Goal: Transaction & Acquisition: Purchase product/service

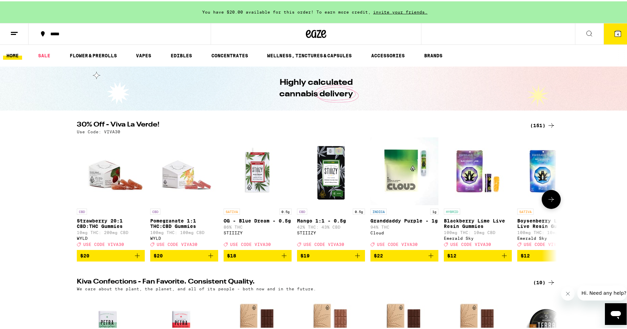
click at [547, 202] on icon at bounding box center [551, 198] width 8 height 8
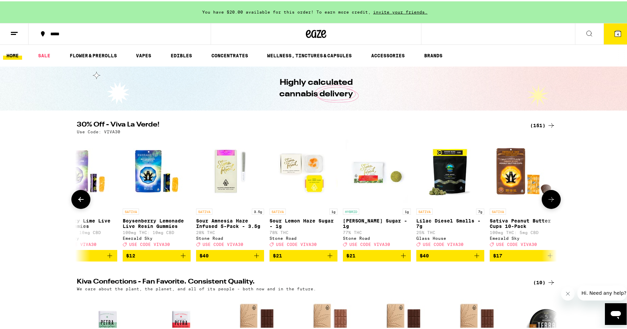
scroll to position [0, 404]
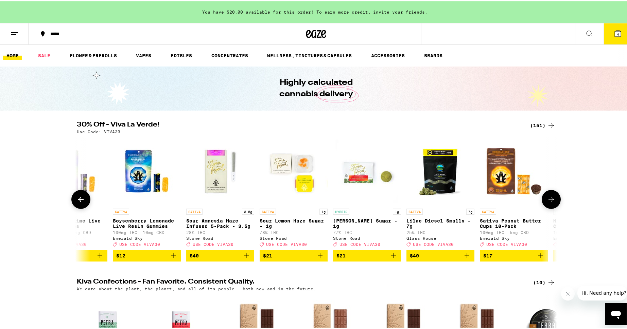
click at [547, 202] on icon at bounding box center [551, 198] width 8 height 8
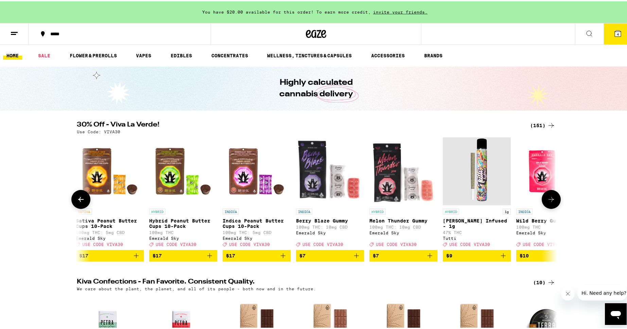
scroll to position [0, 808]
click at [547, 202] on icon at bounding box center [551, 198] width 8 height 8
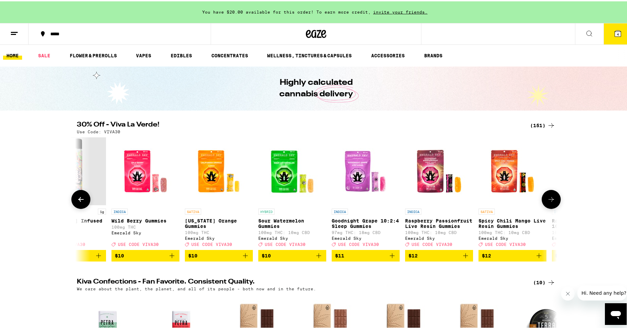
click at [547, 202] on icon at bounding box center [551, 198] width 8 height 8
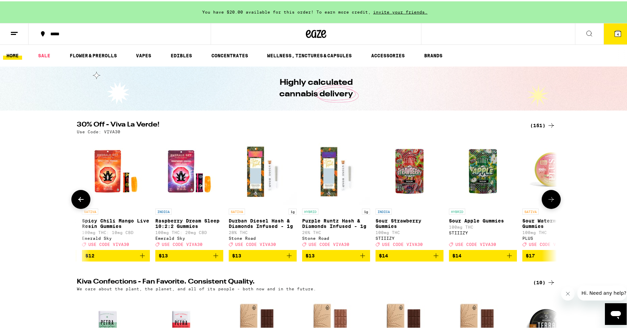
scroll to position [0, 1617]
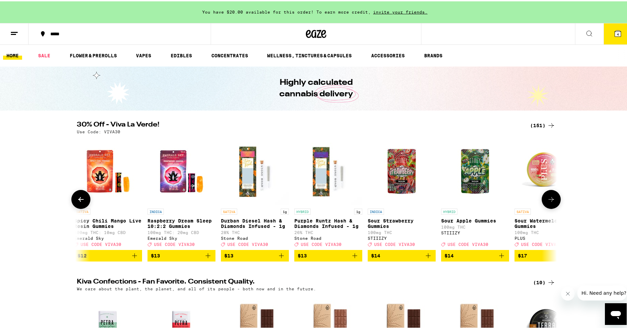
click at [547, 202] on icon at bounding box center [551, 198] width 8 height 8
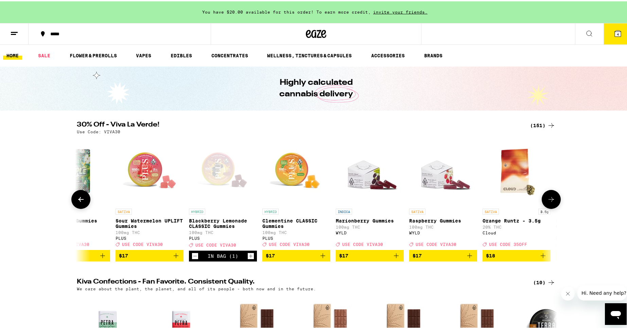
scroll to position [0, 2021]
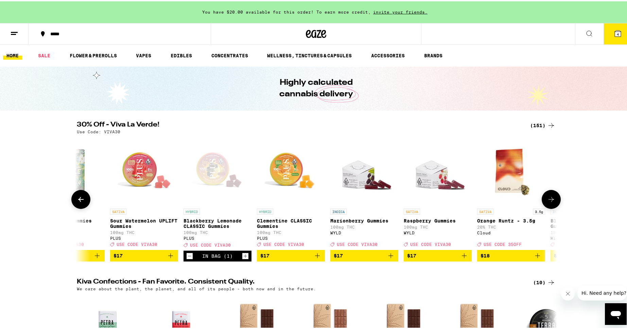
click at [317, 257] on icon "Add to bag" at bounding box center [317, 254] width 5 height 5
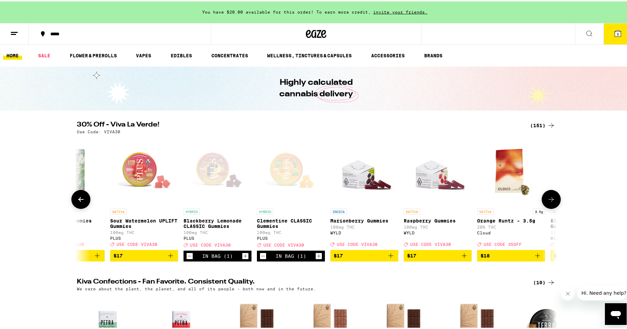
click at [547, 202] on icon at bounding box center [551, 198] width 8 height 8
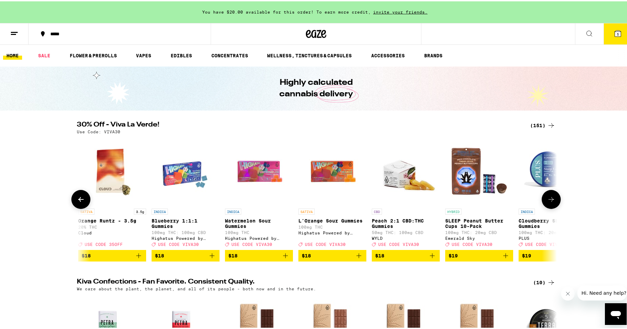
scroll to position [0, 2425]
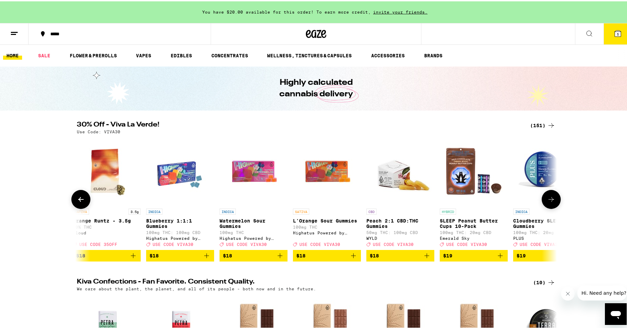
click at [547, 202] on icon at bounding box center [551, 198] width 8 height 8
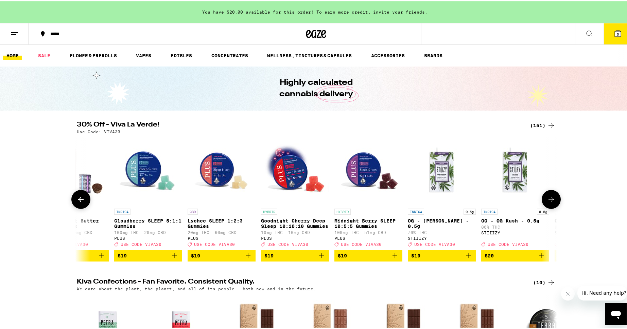
scroll to position [0, 2829]
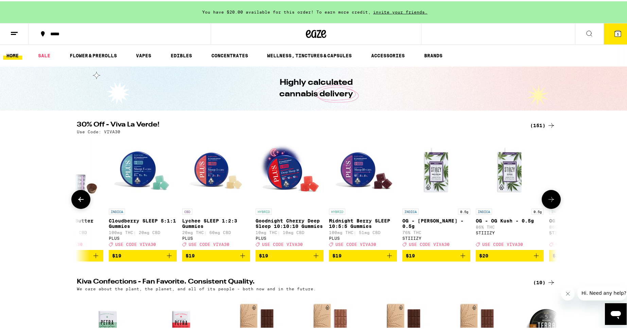
click at [547, 201] on icon at bounding box center [551, 198] width 8 height 8
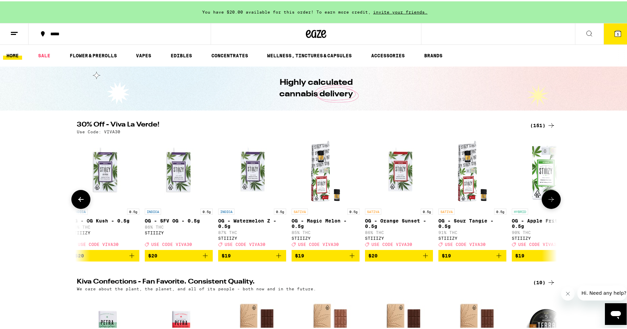
click at [547, 201] on icon at bounding box center [551, 198] width 8 height 8
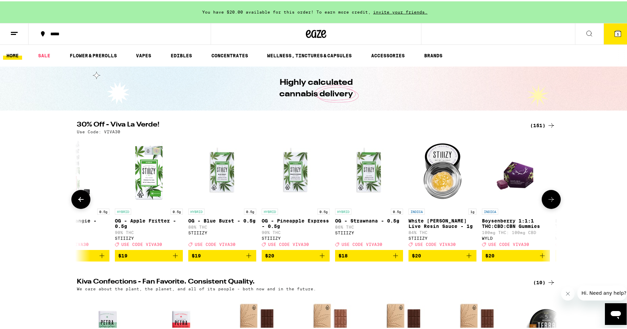
scroll to position [0, 3637]
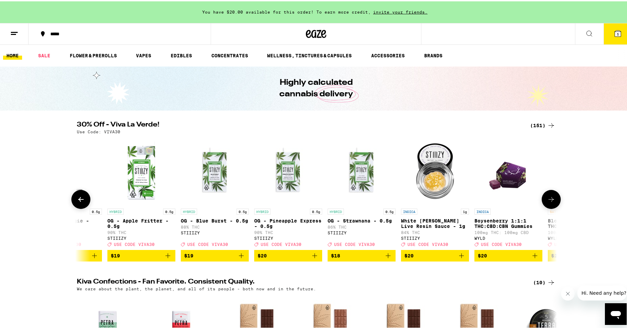
click at [547, 201] on icon at bounding box center [551, 198] width 8 height 8
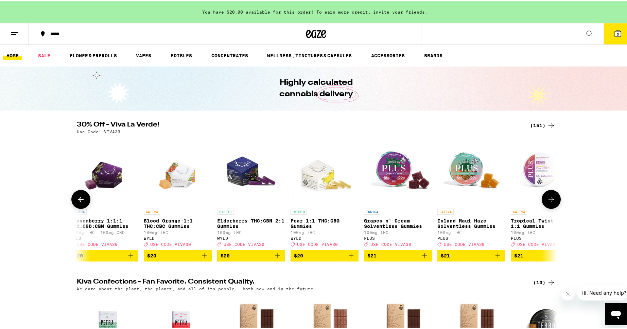
scroll to position [0, 4041]
click at [547, 201] on icon at bounding box center [551, 198] width 8 height 8
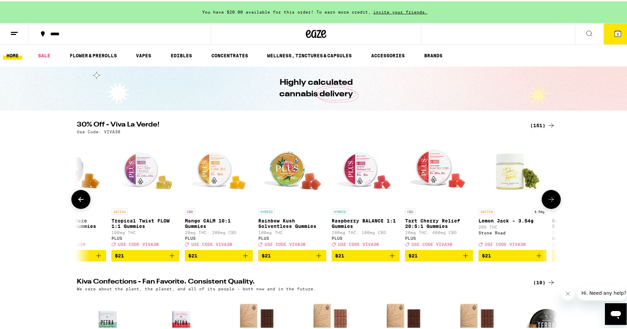
scroll to position [0, 4445]
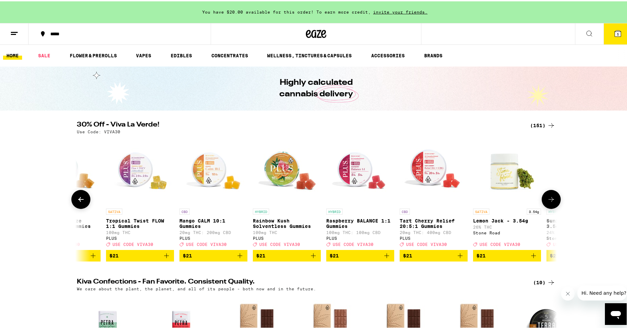
click at [547, 201] on icon at bounding box center [551, 198] width 8 height 8
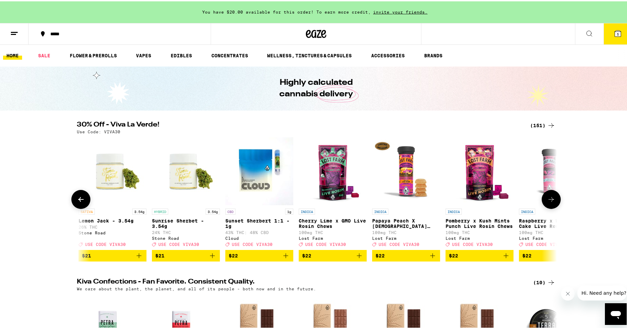
scroll to position [0, 4850]
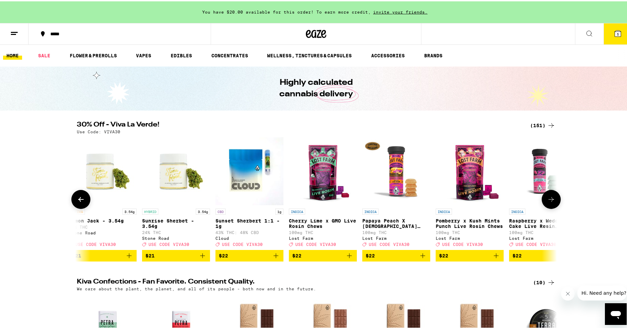
click at [547, 201] on icon at bounding box center [551, 198] width 8 height 8
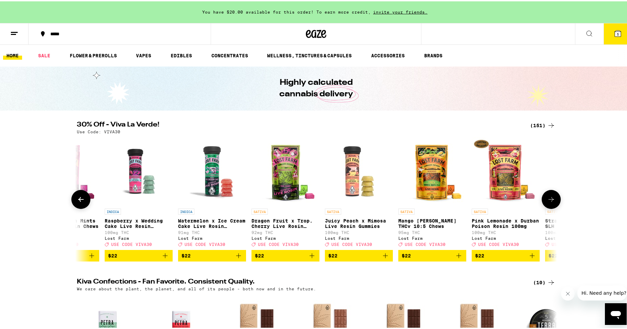
click at [547, 201] on icon at bounding box center [551, 198] width 8 height 8
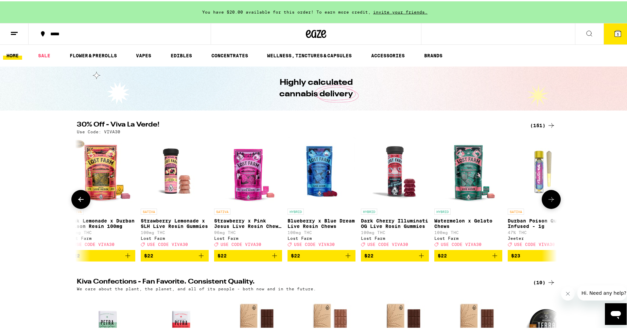
click at [547, 201] on icon at bounding box center [551, 198] width 8 height 8
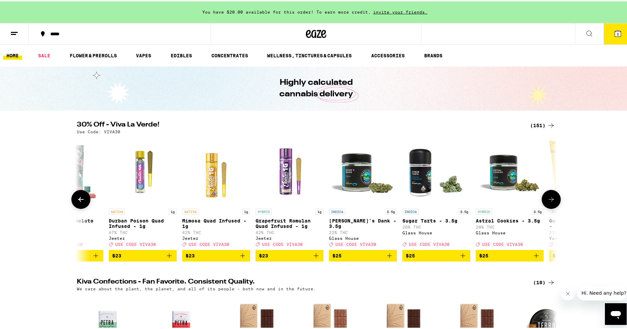
scroll to position [0, 6062]
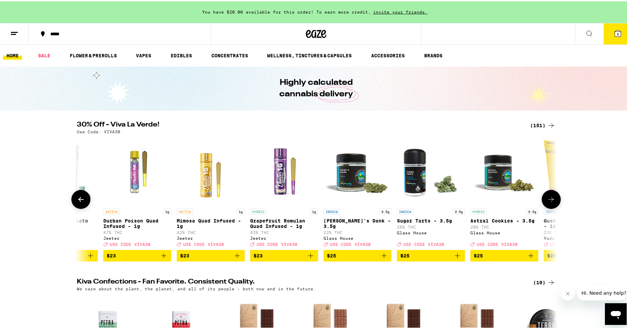
click at [526, 259] on icon "Add to bag" at bounding box center [530, 255] width 8 height 8
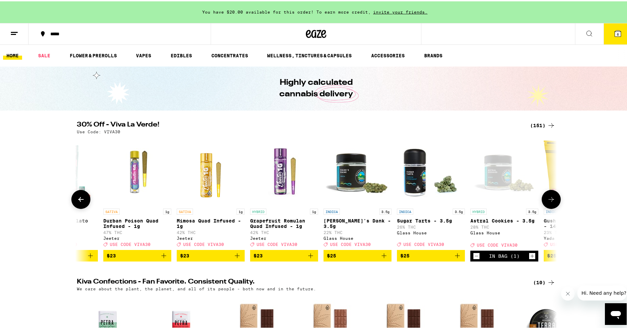
click at [543, 204] on button at bounding box center [550, 198] width 19 height 19
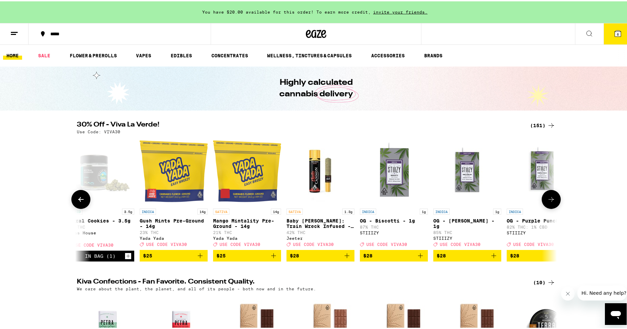
scroll to position [0, 6466]
click at [543, 204] on button at bounding box center [550, 198] width 19 height 19
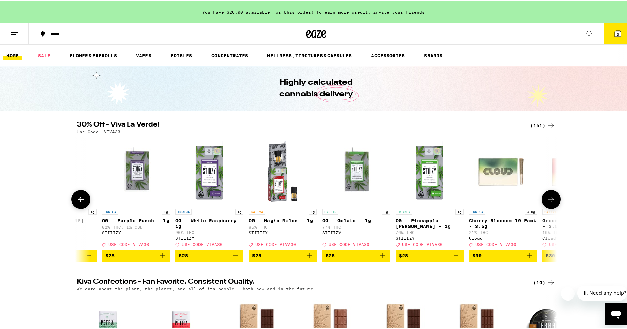
click at [543, 204] on button at bounding box center [550, 198] width 19 height 19
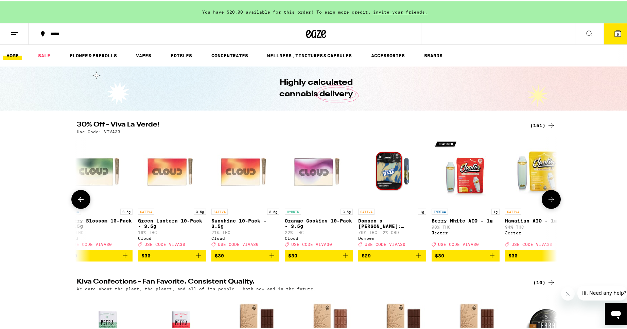
click at [543, 204] on button at bounding box center [550, 198] width 19 height 19
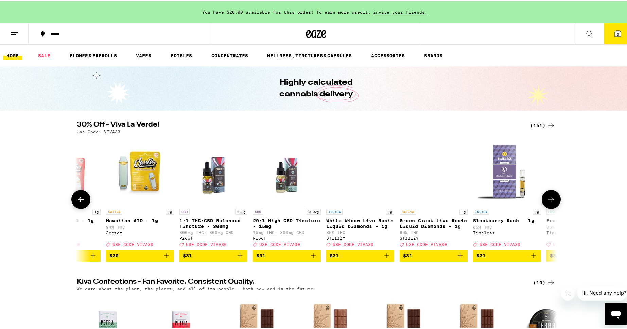
scroll to position [0, 7678]
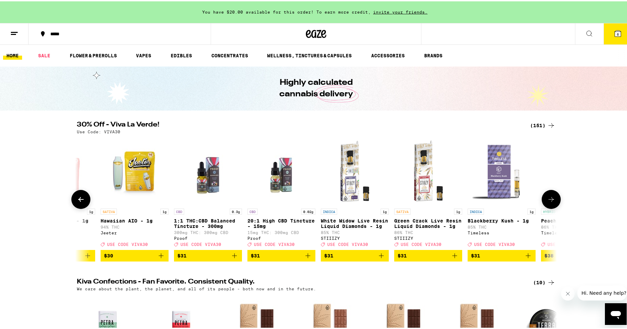
click at [543, 204] on button at bounding box center [550, 198] width 19 height 19
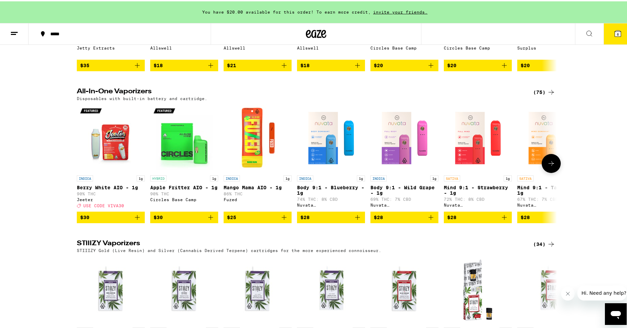
scroll to position [963, 0]
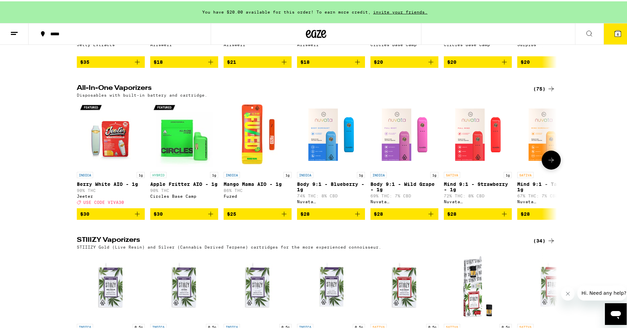
click at [548, 168] on button at bounding box center [550, 158] width 19 height 19
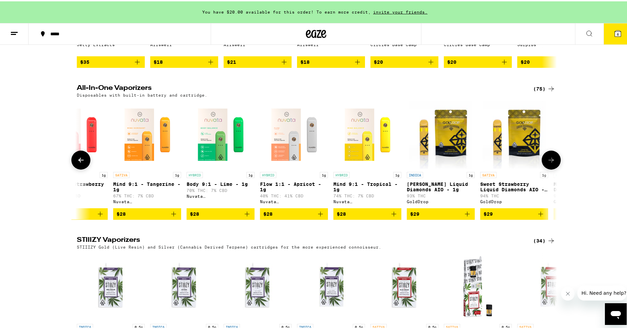
scroll to position [0, 404]
click at [548, 168] on button at bounding box center [550, 158] width 19 height 19
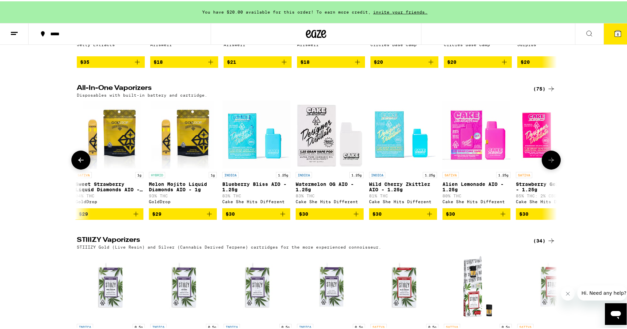
click at [548, 168] on button at bounding box center [550, 158] width 19 height 19
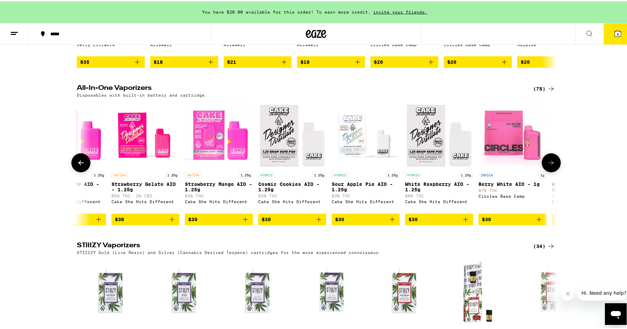
click at [548, 166] on icon at bounding box center [551, 162] width 8 height 8
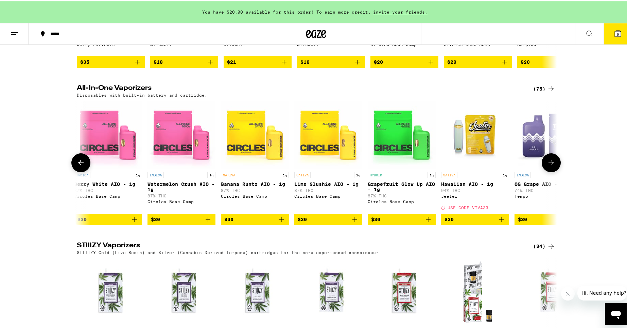
click at [548, 166] on icon at bounding box center [551, 162] width 8 height 8
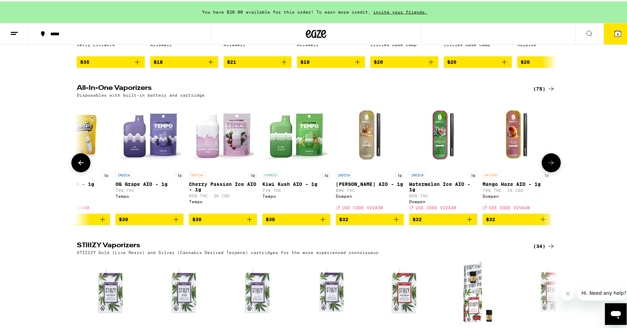
scroll to position [0, 2021]
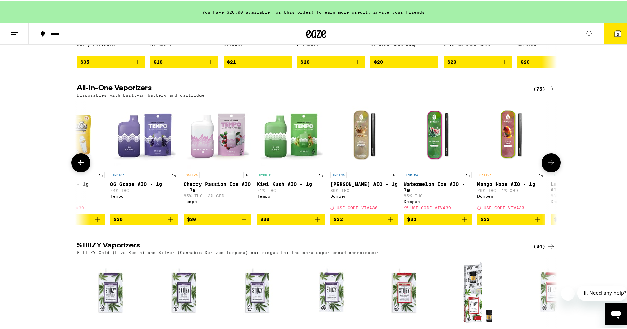
click at [548, 166] on icon at bounding box center [551, 162] width 8 height 8
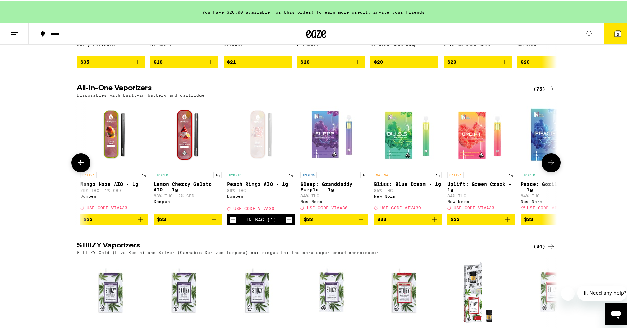
scroll to position [0, 2425]
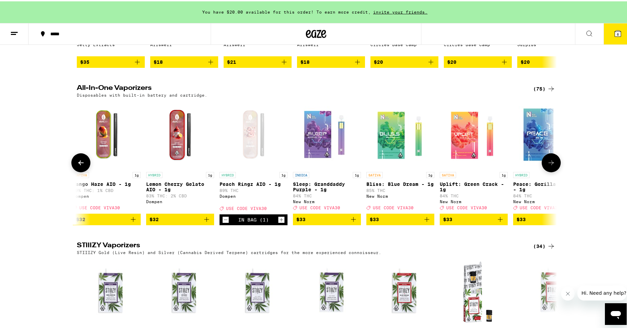
click at [547, 166] on icon at bounding box center [551, 162] width 8 height 8
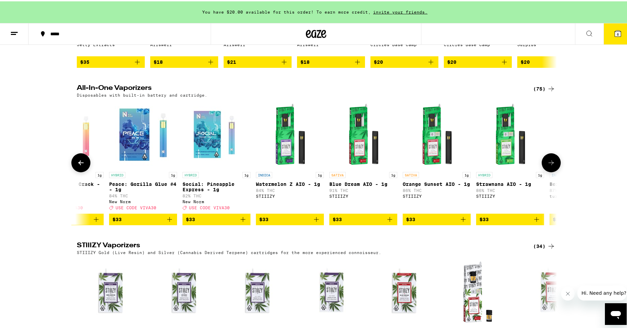
scroll to position [0, 2829]
click at [167, 222] on icon "Add to bag" at bounding box center [169, 218] width 8 height 8
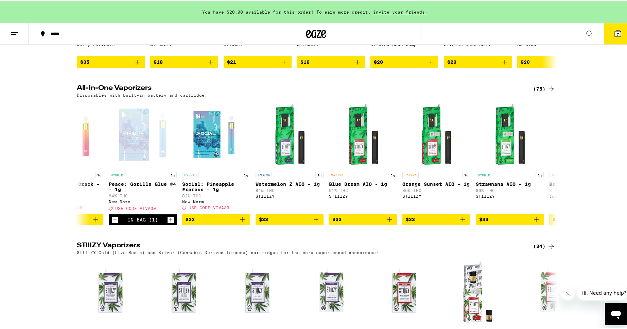
click at [614, 33] on icon at bounding box center [617, 32] width 6 height 6
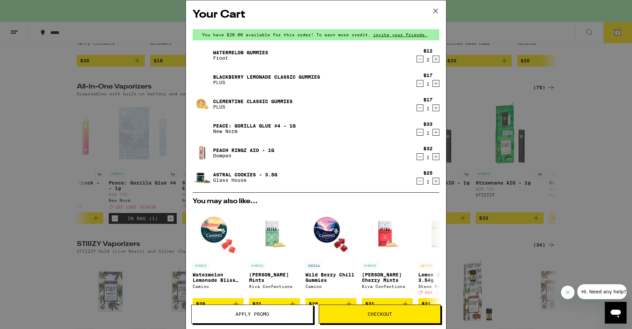
click at [417, 59] on icon "Decrement" at bounding box center [420, 59] width 6 height 8
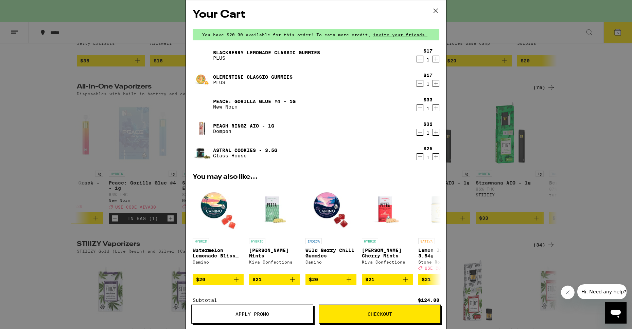
click at [417, 131] on icon "Decrement" at bounding box center [420, 132] width 6 height 8
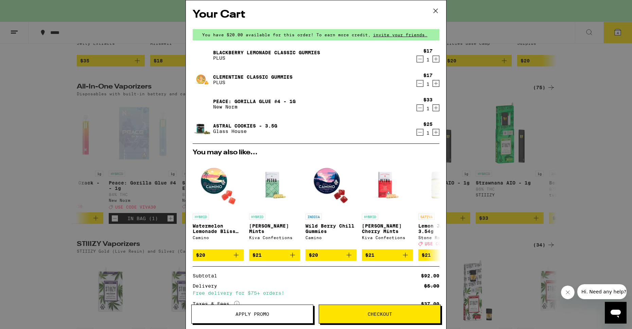
click at [100, 108] on div "Your Cart You have $20.00 available for this order! To earn more credit, invite…" at bounding box center [316, 164] width 632 height 329
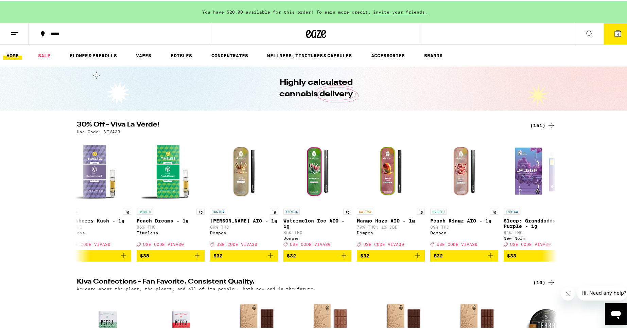
click at [608, 26] on button "4" at bounding box center [617, 32] width 29 height 21
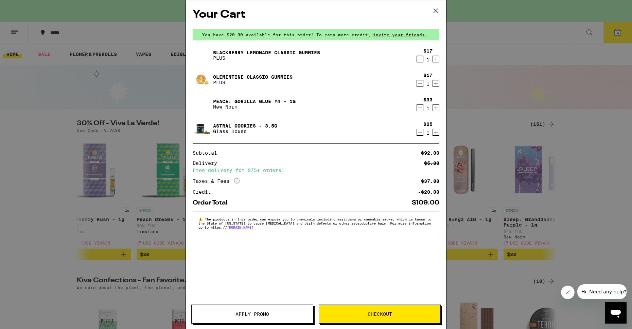
click at [248, 318] on button "Apply Promo" at bounding box center [252, 314] width 122 height 19
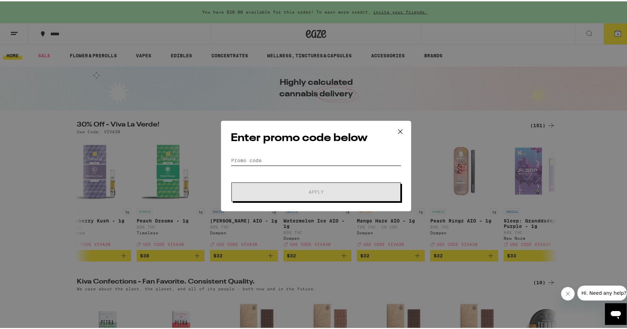
click at [270, 158] on input "Promo Code" at bounding box center [316, 159] width 170 height 10
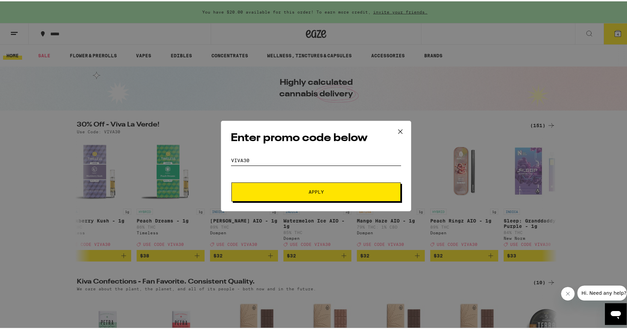
type input "viva30"
click at [399, 131] on icon at bounding box center [400, 130] width 10 height 10
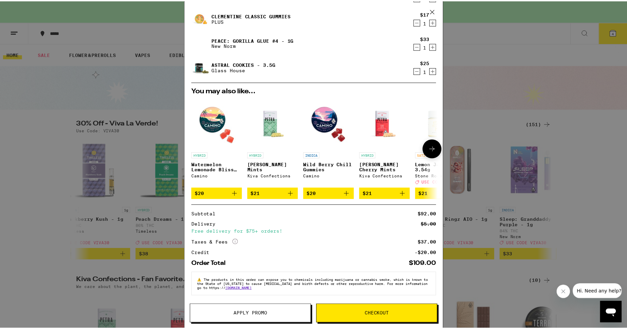
scroll to position [68, 0]
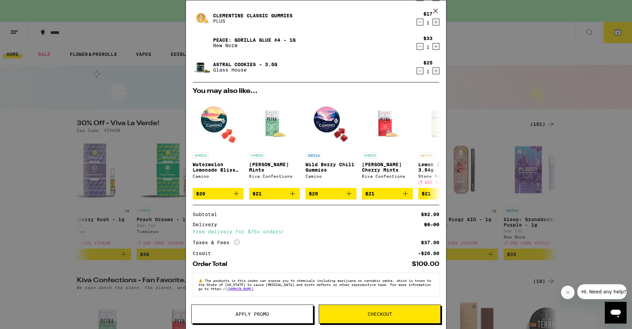
click at [261, 312] on span "Apply Promo" at bounding box center [252, 314] width 34 height 5
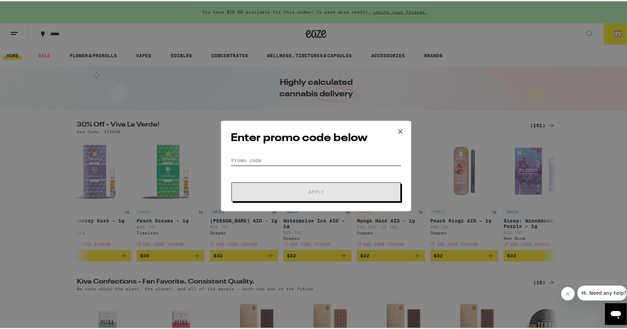
click at [267, 161] on input "Promo Code" at bounding box center [316, 159] width 170 height 10
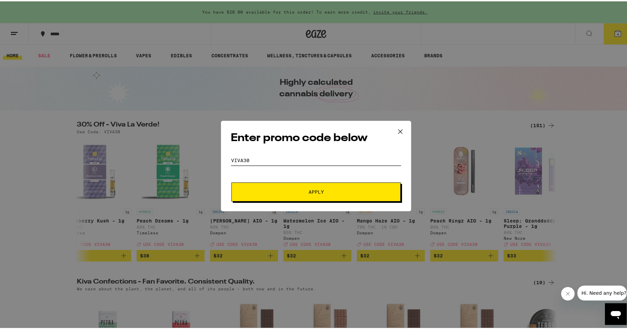
type input "viva30"
click at [275, 192] on span "Apply" at bounding box center [316, 190] width 122 height 5
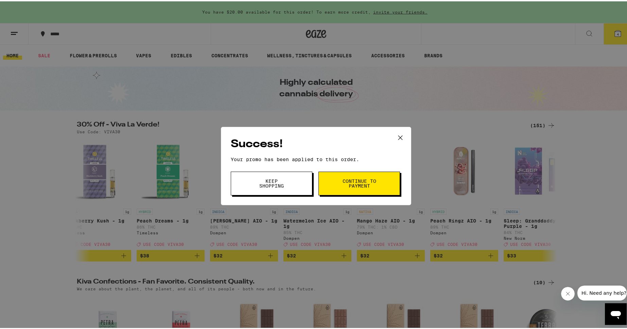
click at [347, 178] on span "Continue to payment" at bounding box center [359, 183] width 35 height 10
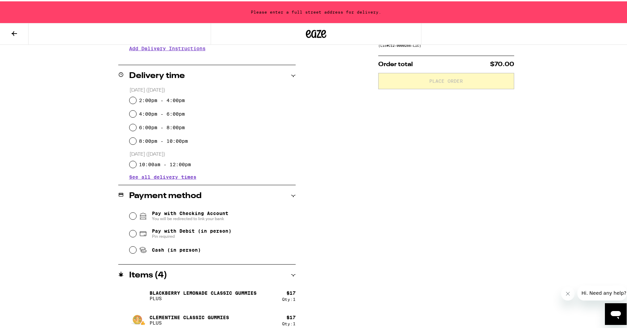
scroll to position [206, 0]
